Goal: Contribute content: Add original content to the website for others to see

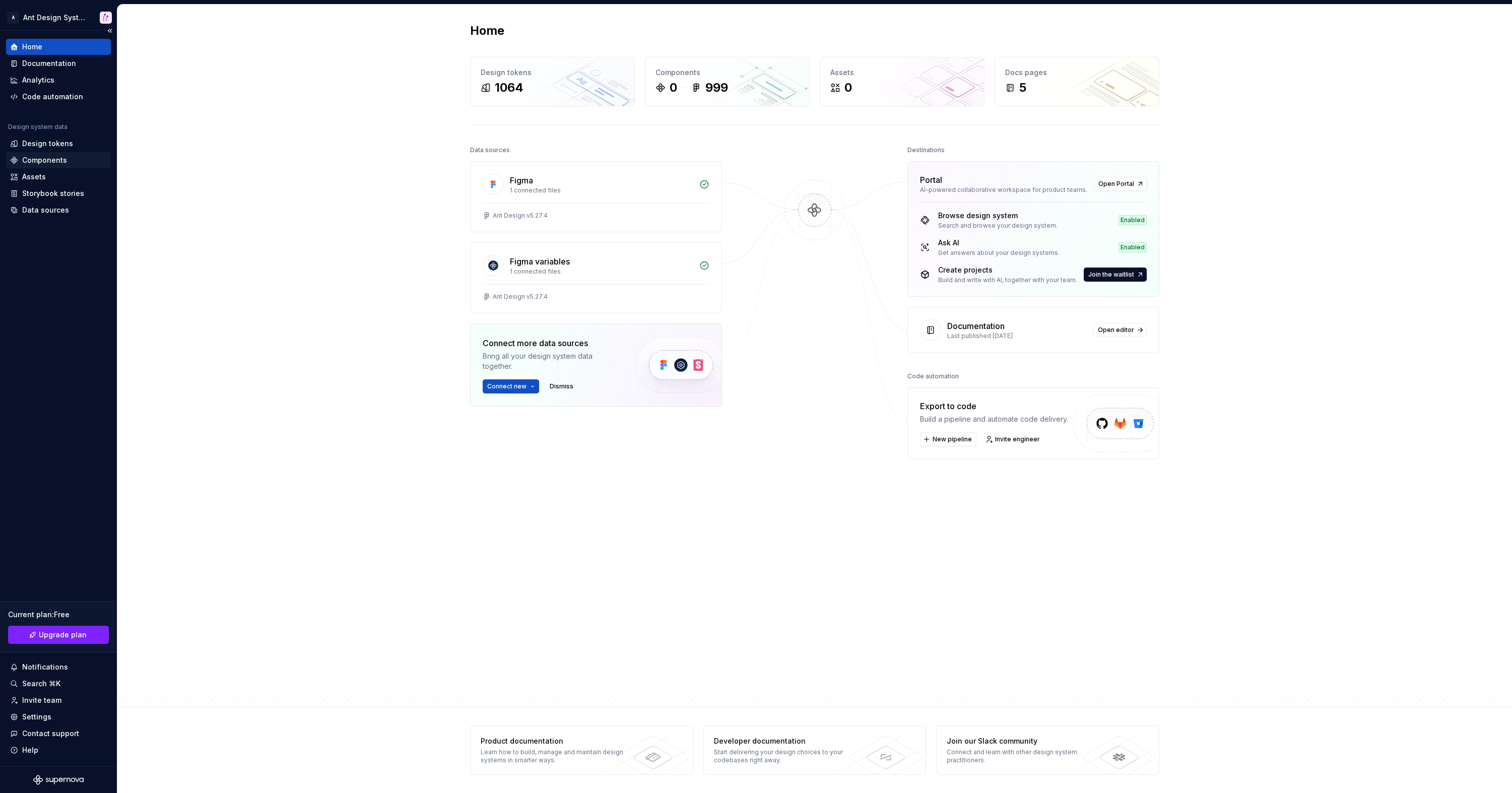
click at [71, 159] on div "Components" at bounding box center [58, 160] width 97 height 10
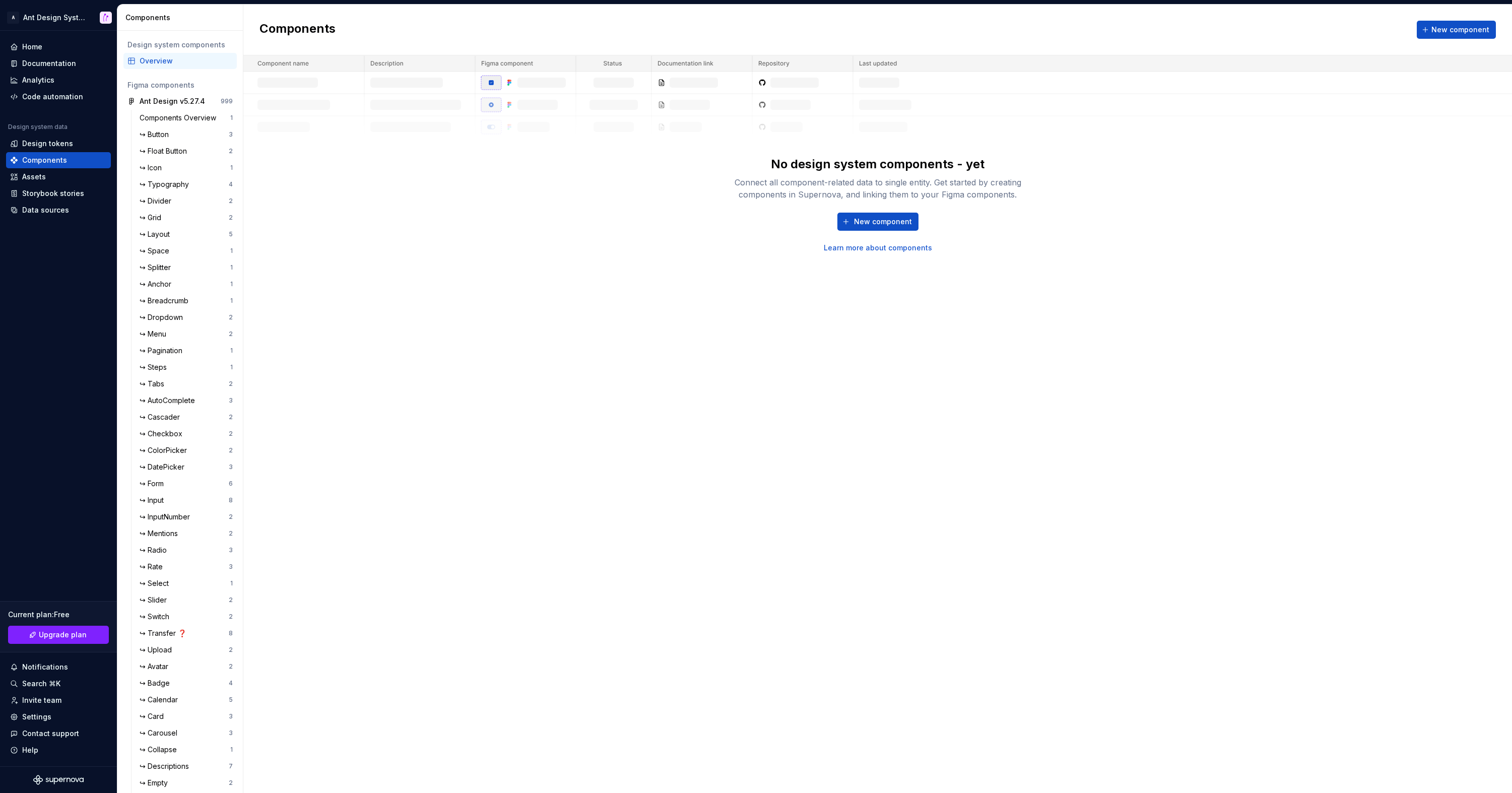
click at [1452, 18] on div "Components New component" at bounding box center [878, 30] width 1269 height 51
click at [1434, 24] on button "New component" at bounding box center [1456, 29] width 79 height 18
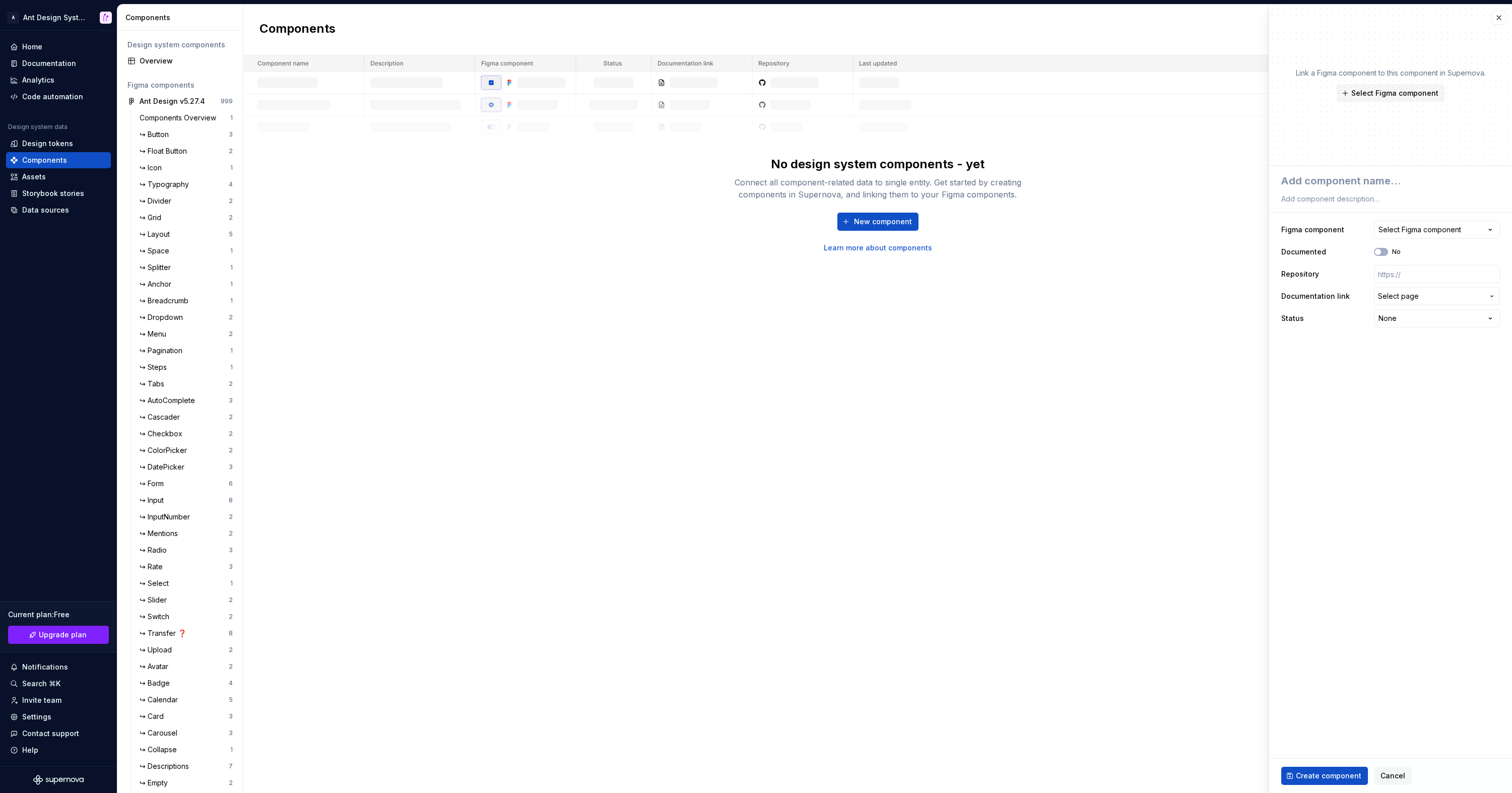
type textarea "*"
click at [1421, 228] on div "Select Figma component" at bounding box center [1419, 229] width 83 height 10
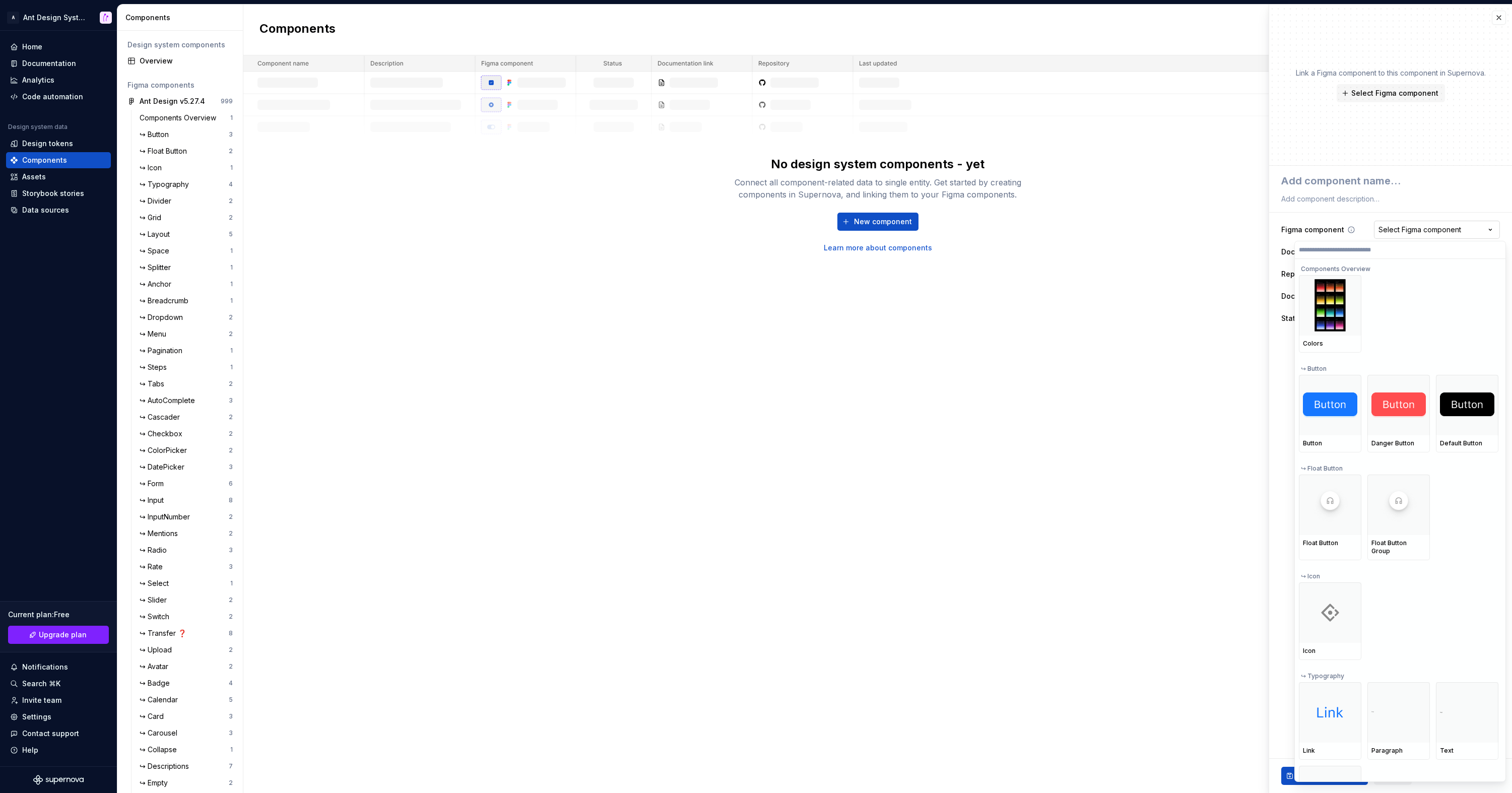
click at [1421, 228] on html "A Ant Design System Home Documentation Analytics Code automation Design system …" at bounding box center [756, 396] width 1512 height 793
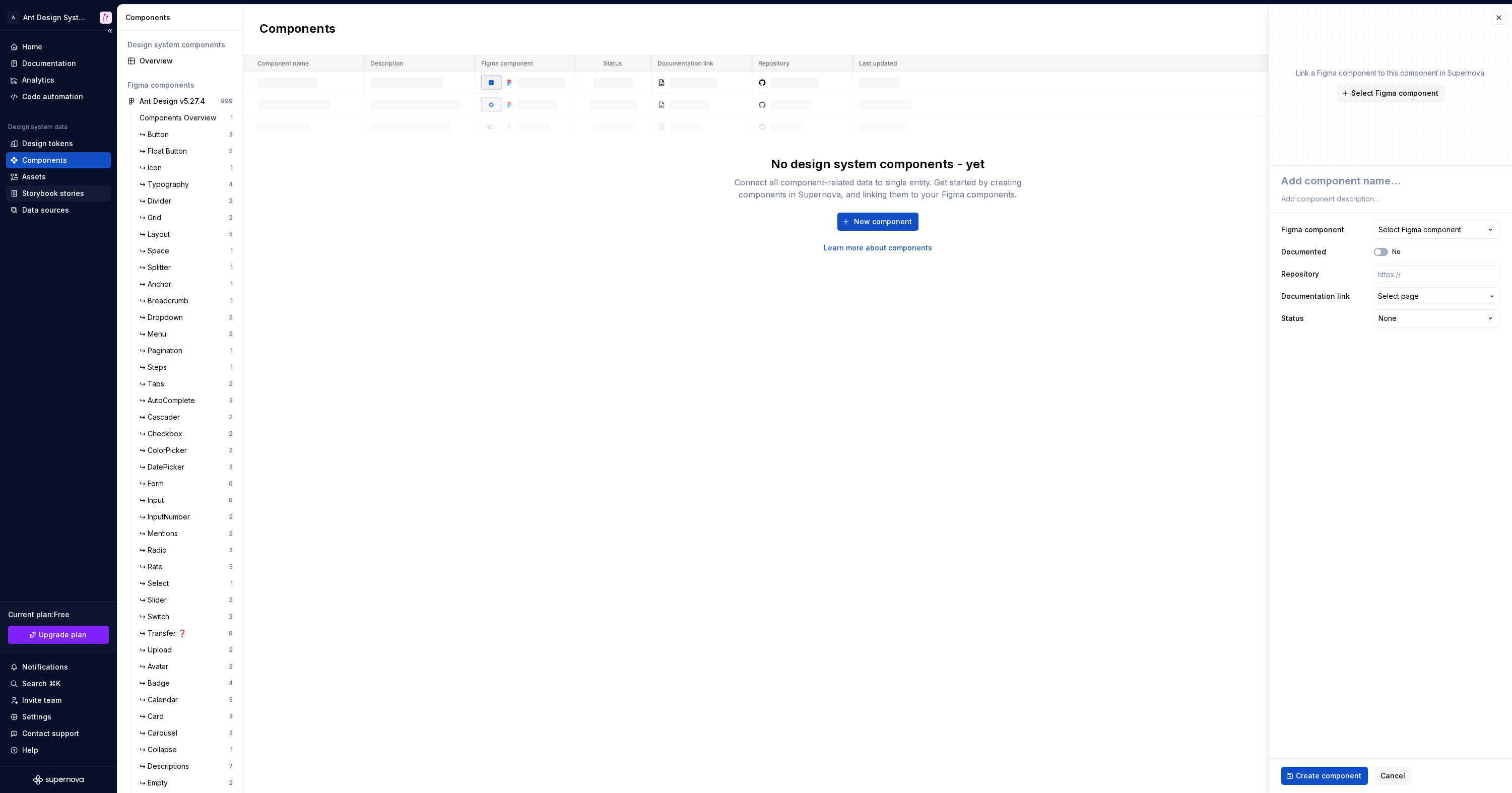
click at [76, 193] on div "Storybook stories" at bounding box center [53, 193] width 62 height 10
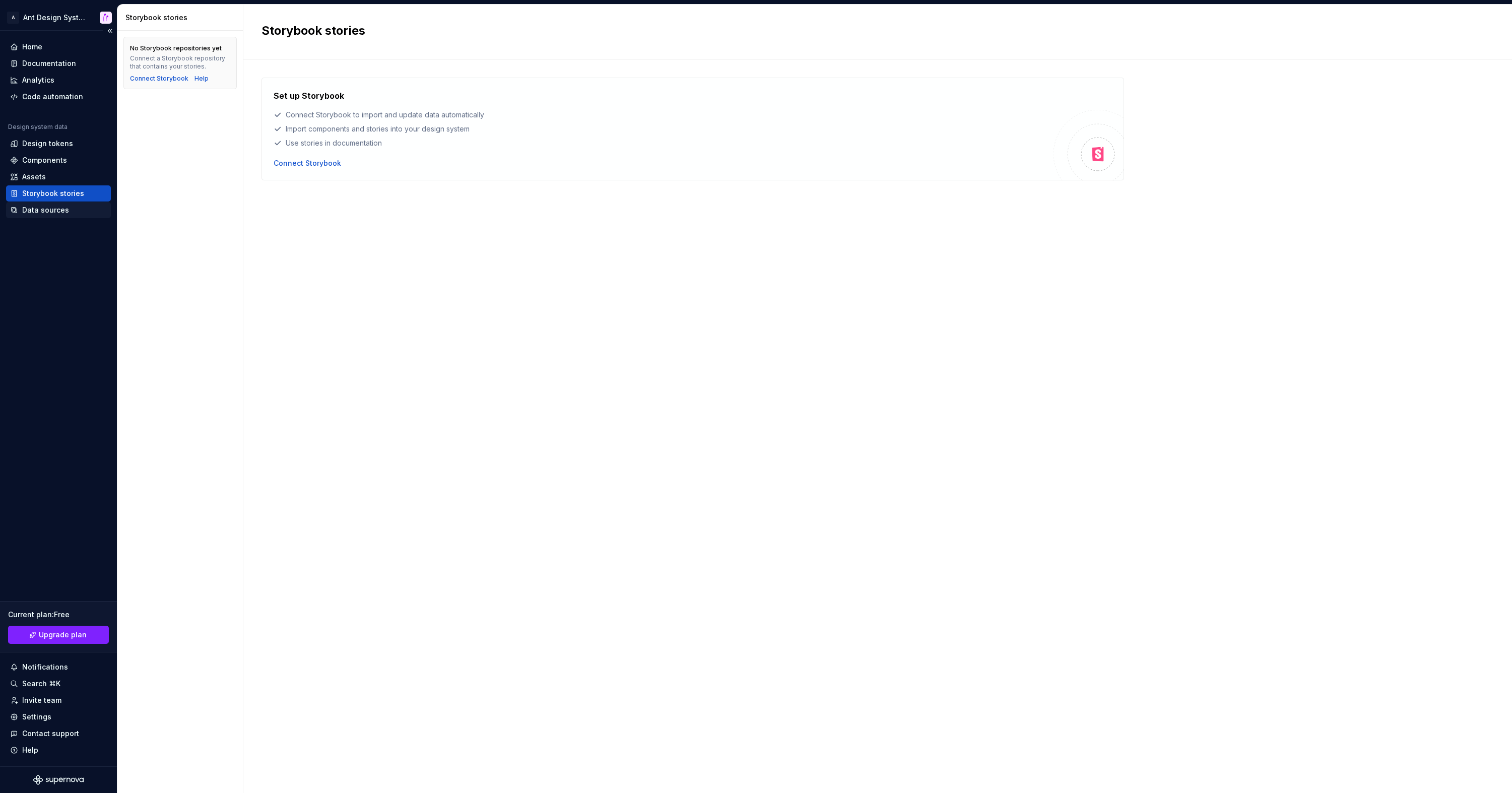
click at [65, 206] on div "Data sources" at bounding box center [46, 210] width 47 height 10
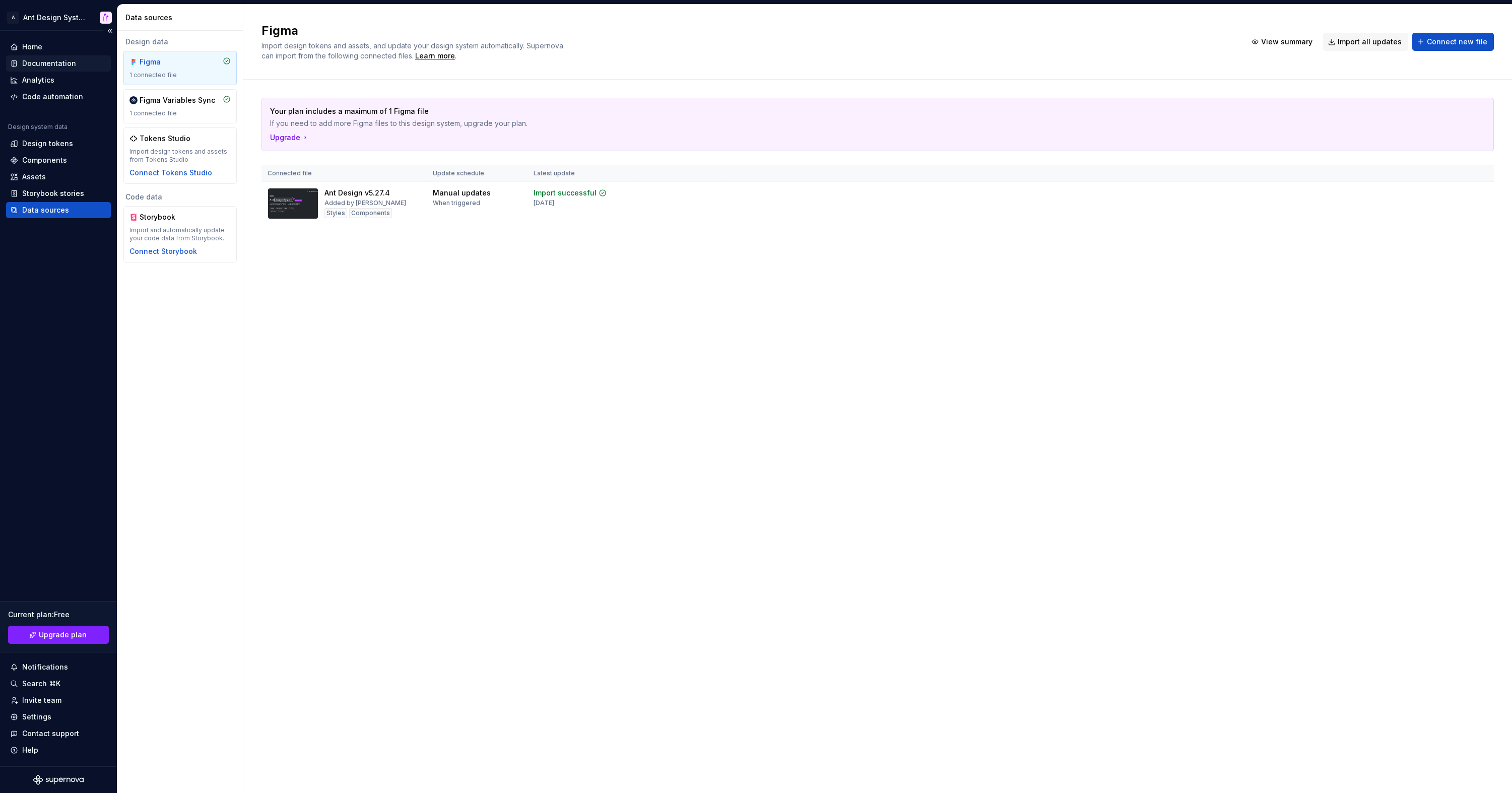
click at [79, 63] on div "Documentation" at bounding box center [58, 63] width 97 height 10
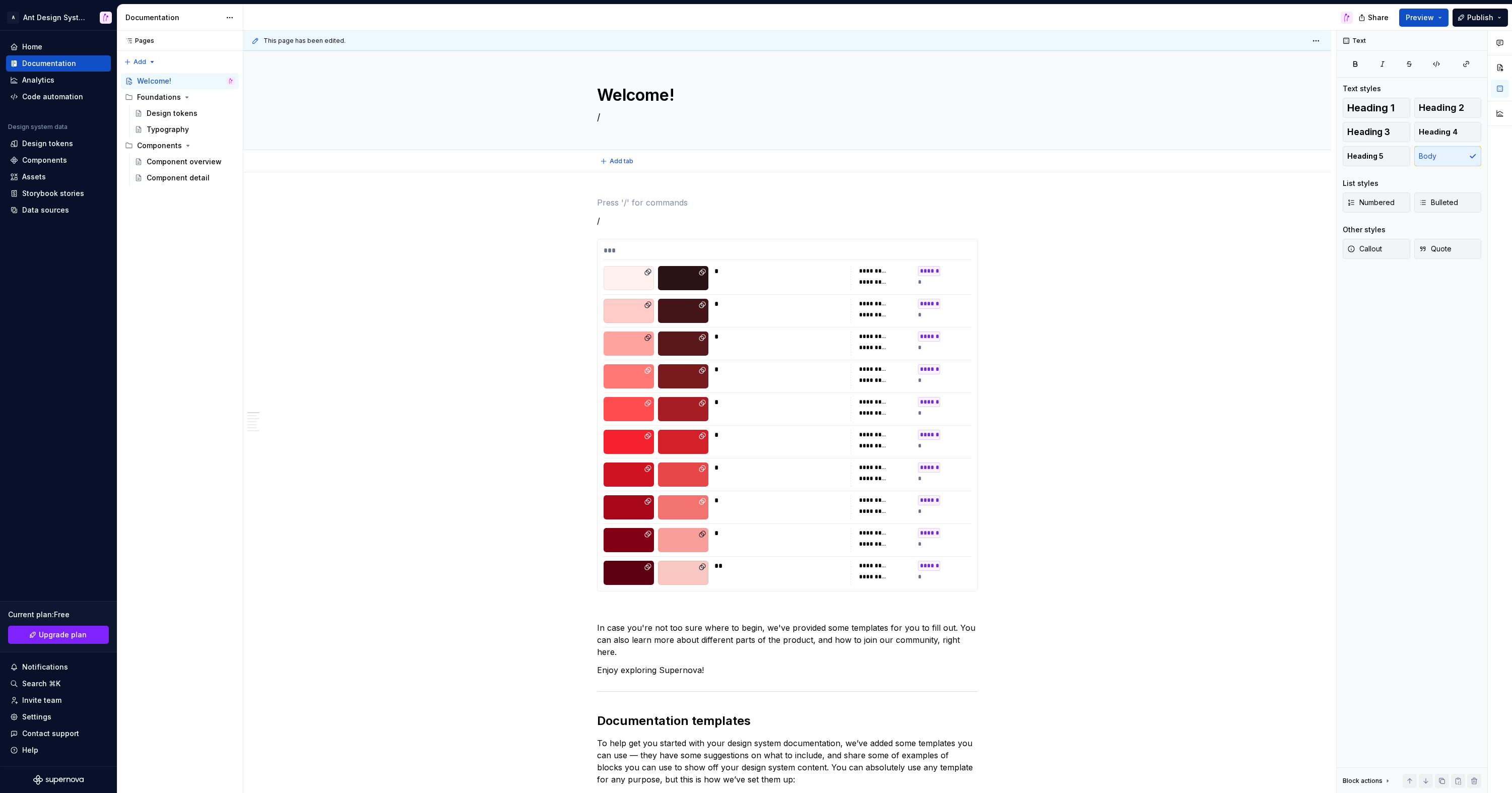
type textarea "*"
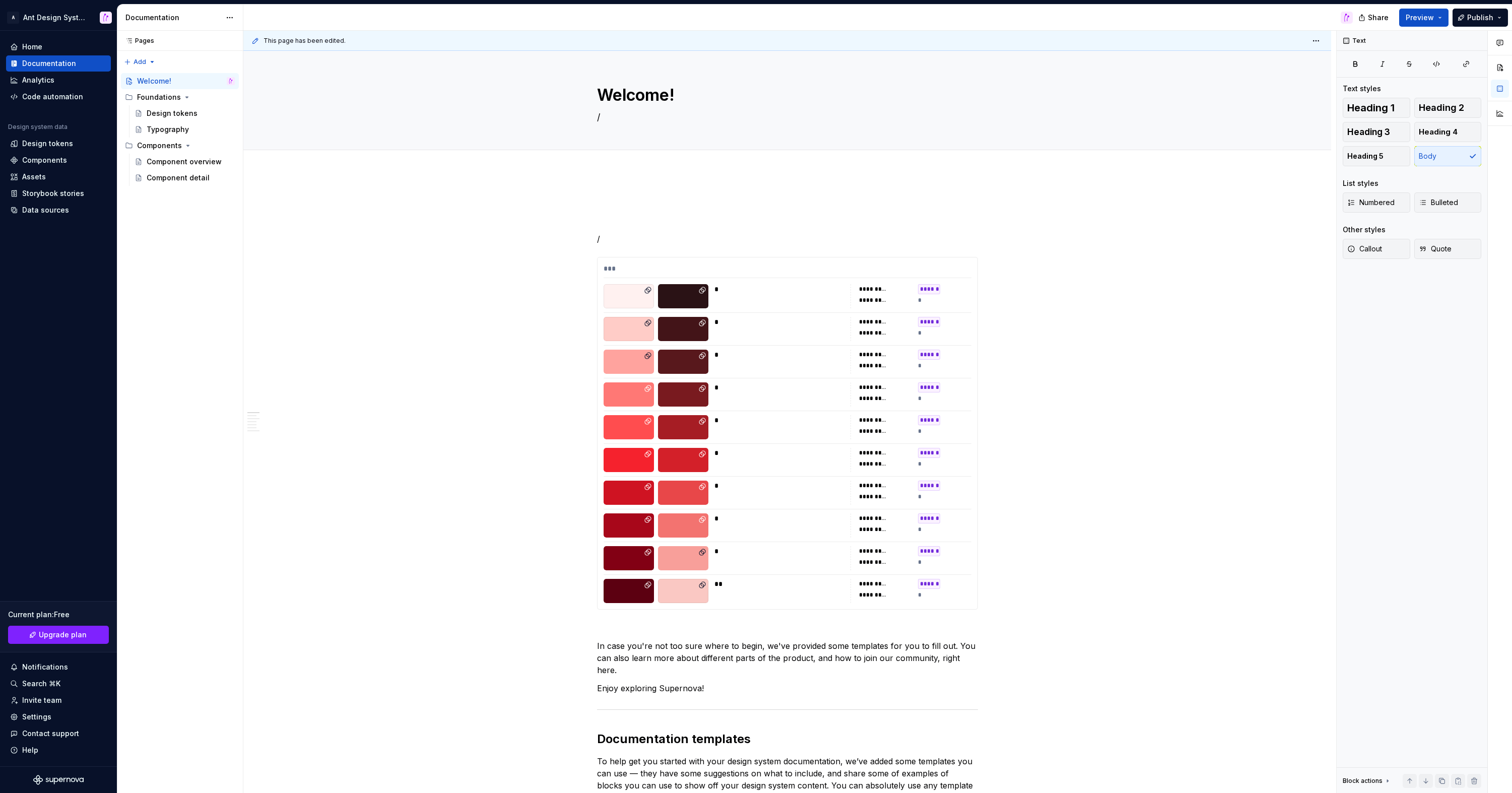
type textarea "*"
